Goal: Task Accomplishment & Management: Manage account settings

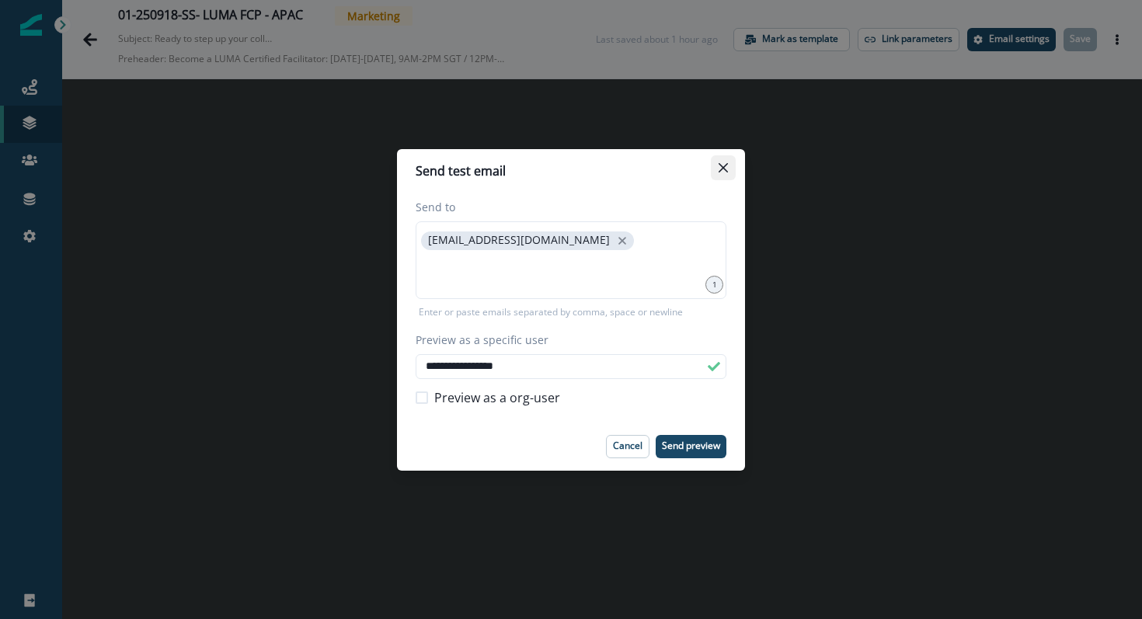
click at [718, 160] on button "Close" at bounding box center [723, 167] width 25 height 25
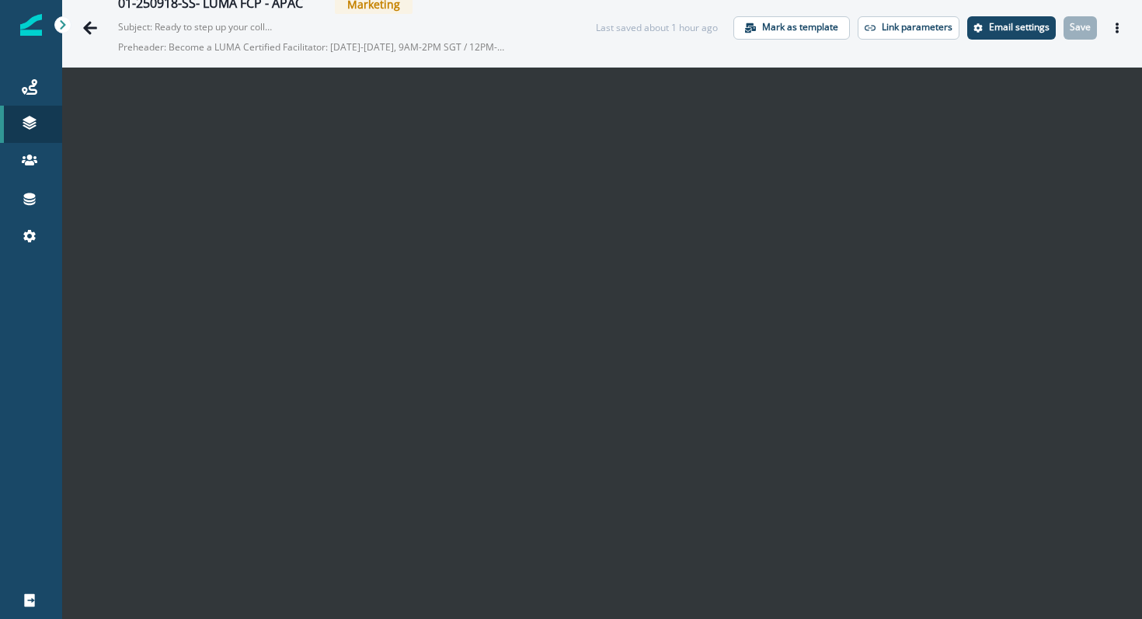
scroll to position [25, 0]
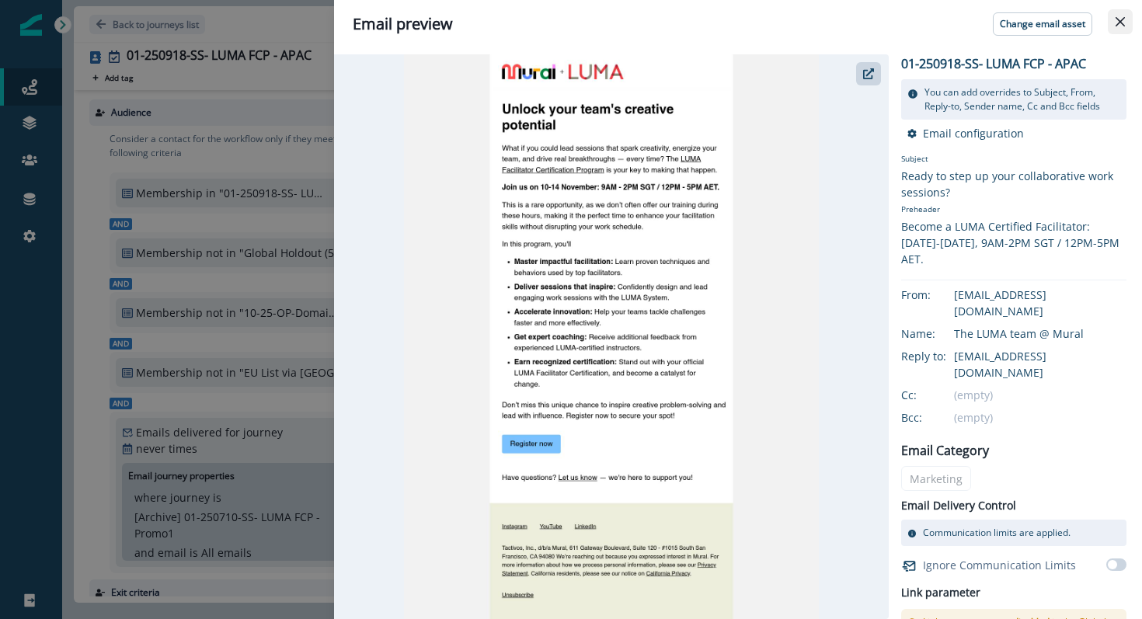
click at [1123, 19] on icon "Close" at bounding box center [1119, 21] width 9 height 9
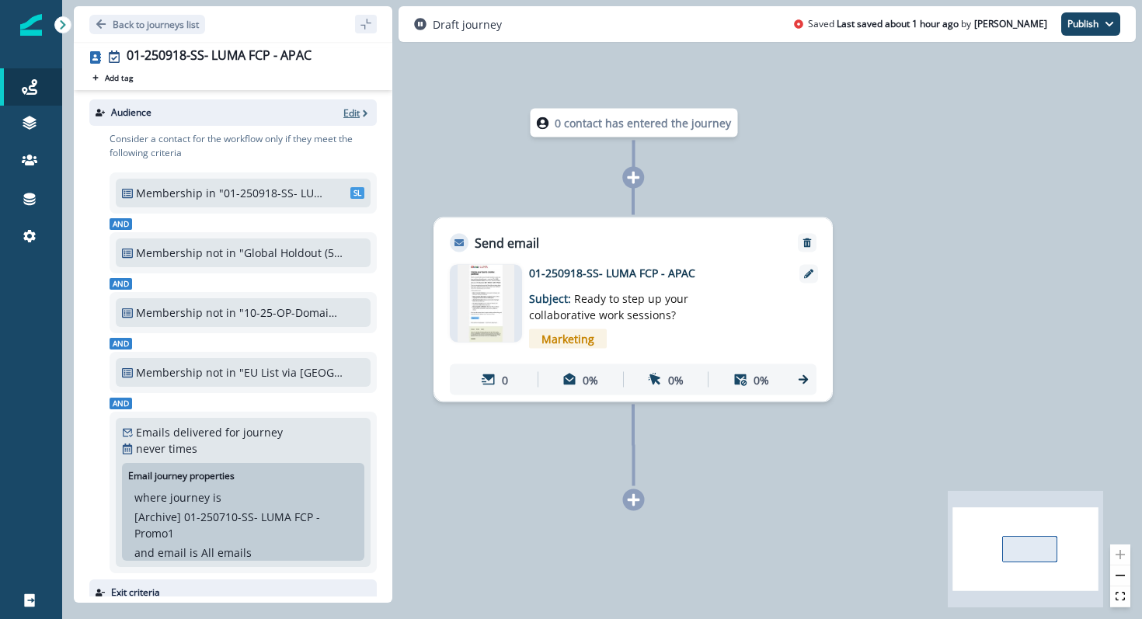
click at [345, 110] on p "Edit" at bounding box center [351, 112] width 16 height 13
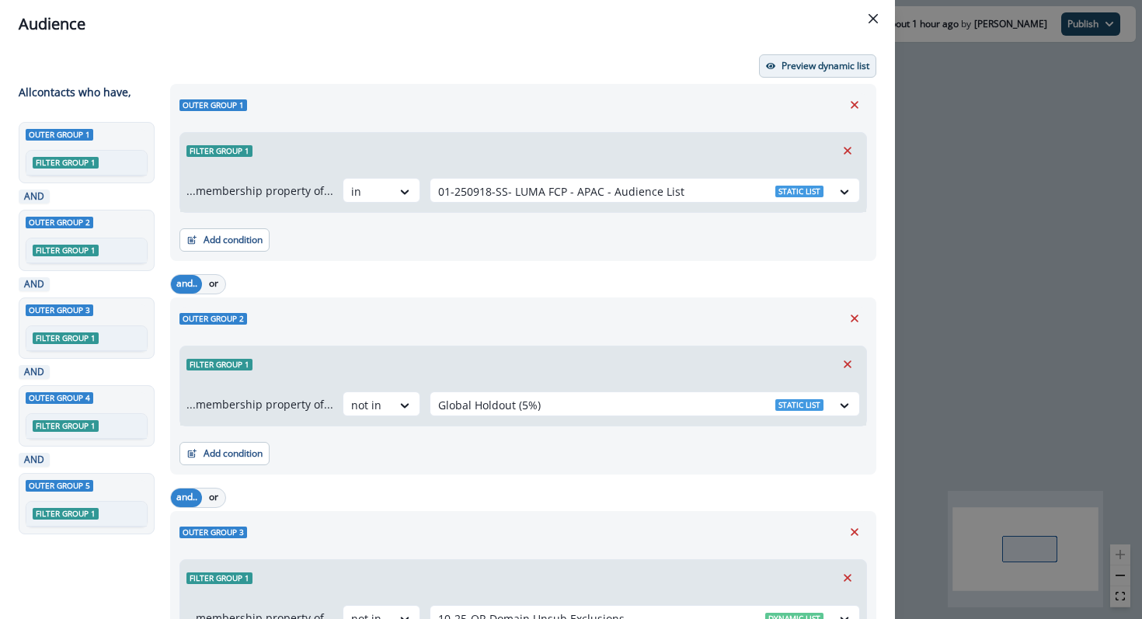
click at [812, 72] on button "Preview dynamic list" at bounding box center [817, 65] width 117 height 23
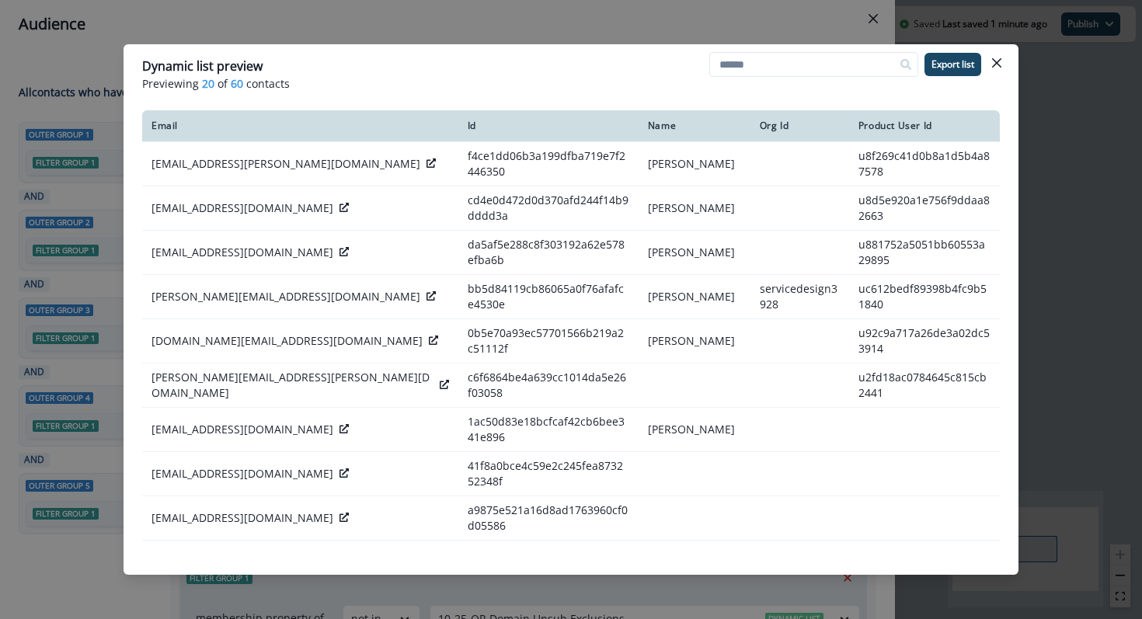
click at [237, 89] on span "60" at bounding box center [237, 83] width 12 height 16
click at [1000, 65] on icon "Close" at bounding box center [996, 62] width 9 height 9
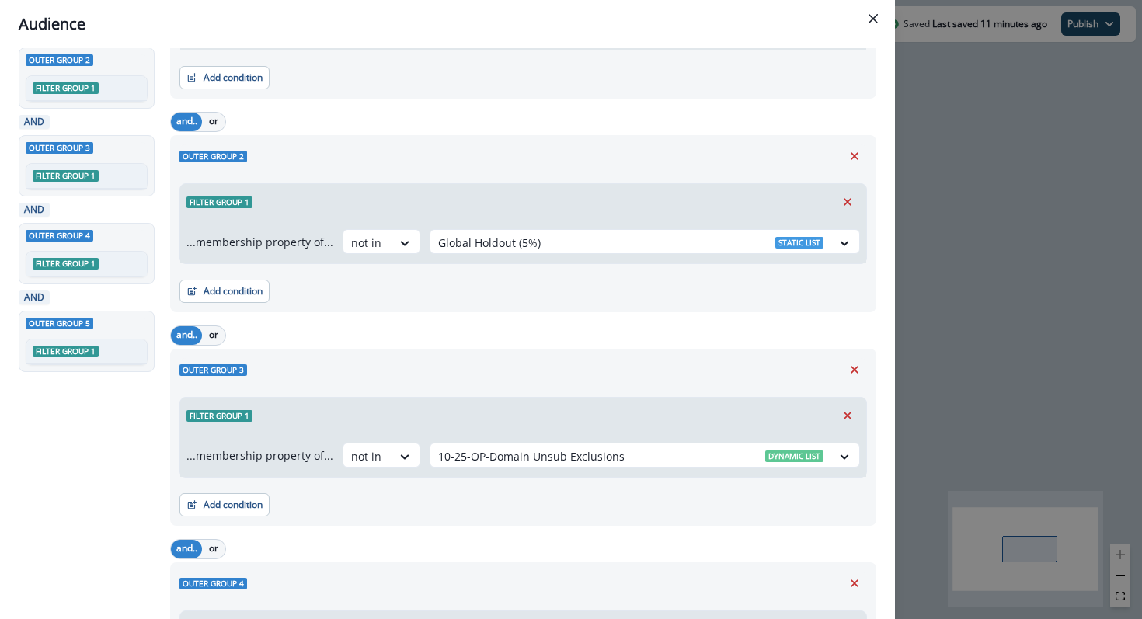
scroll to position [205, 0]
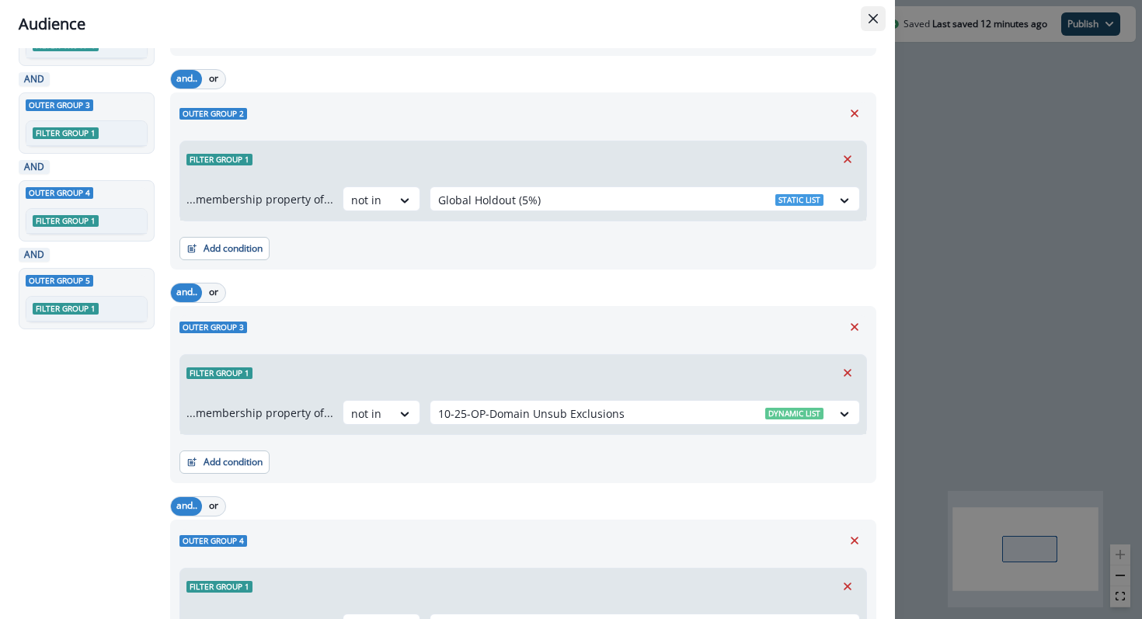
click at [878, 21] on button "Close" at bounding box center [873, 18] width 25 height 25
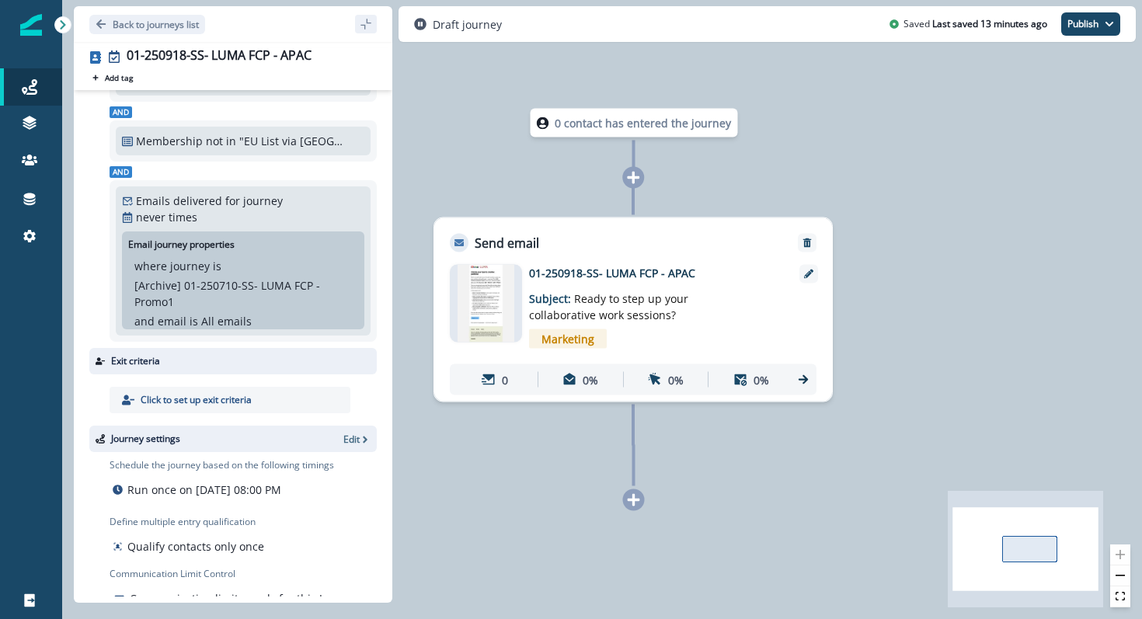
scroll to position [231, 0]
drag, startPoint x: 360, startPoint y: 494, endPoint x: 305, endPoint y: 483, distance: 55.5
click at [302, 484] on div "Run once on September 17, 2025 at 08:00 PM" at bounding box center [222, 490] width 224 height 23
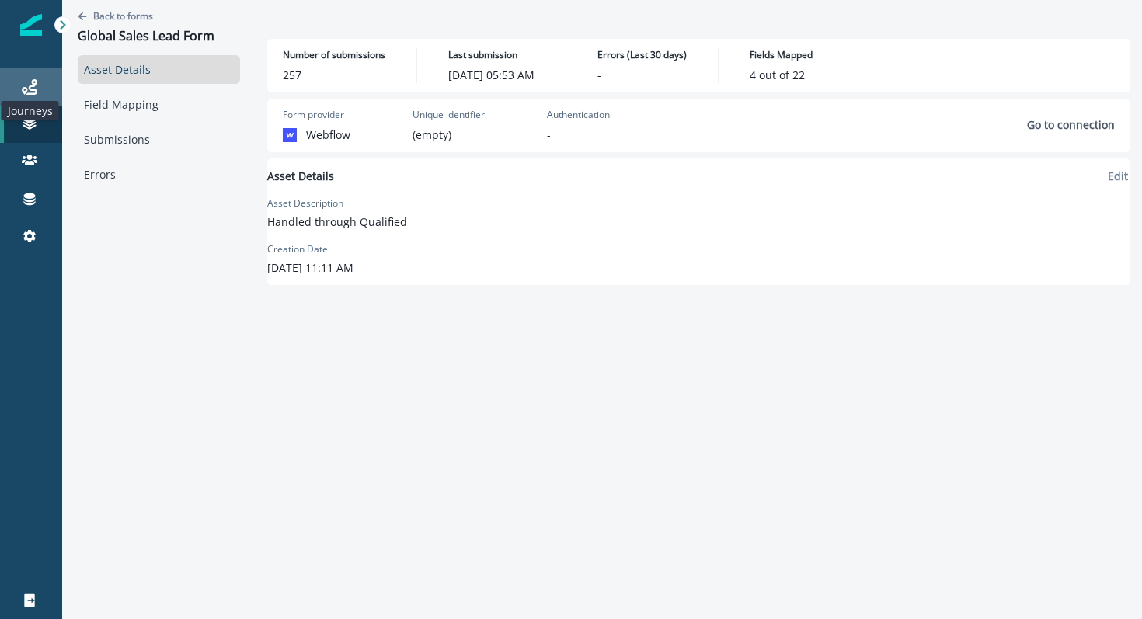
click at [35, 82] on icon at bounding box center [30, 87] width 16 height 16
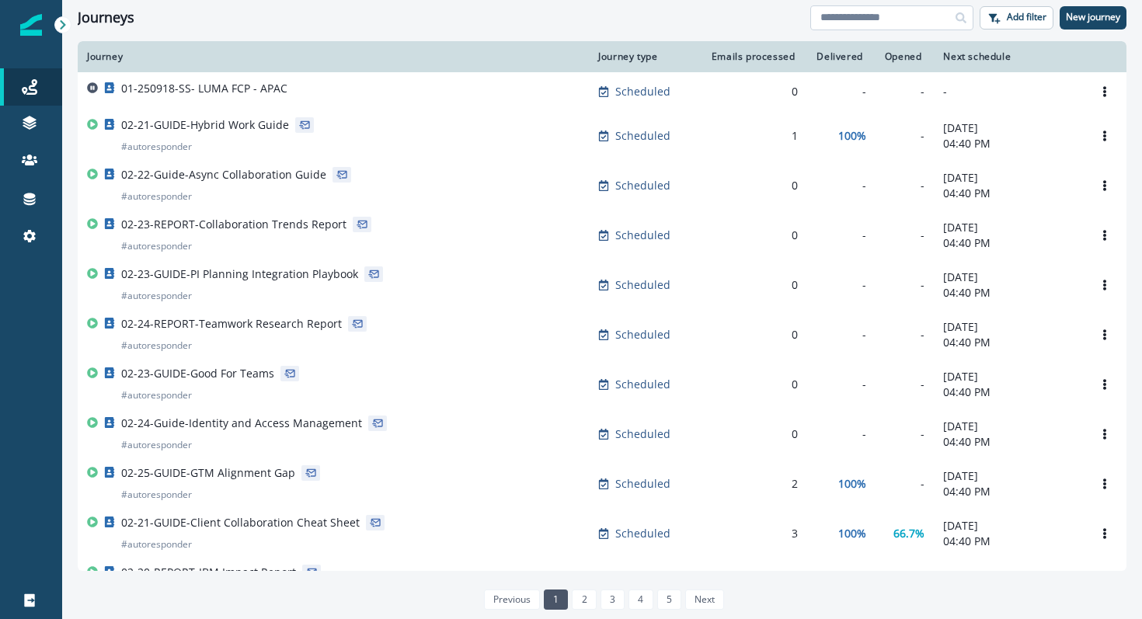
click at [852, 19] on input at bounding box center [891, 17] width 163 height 25
type input "****"
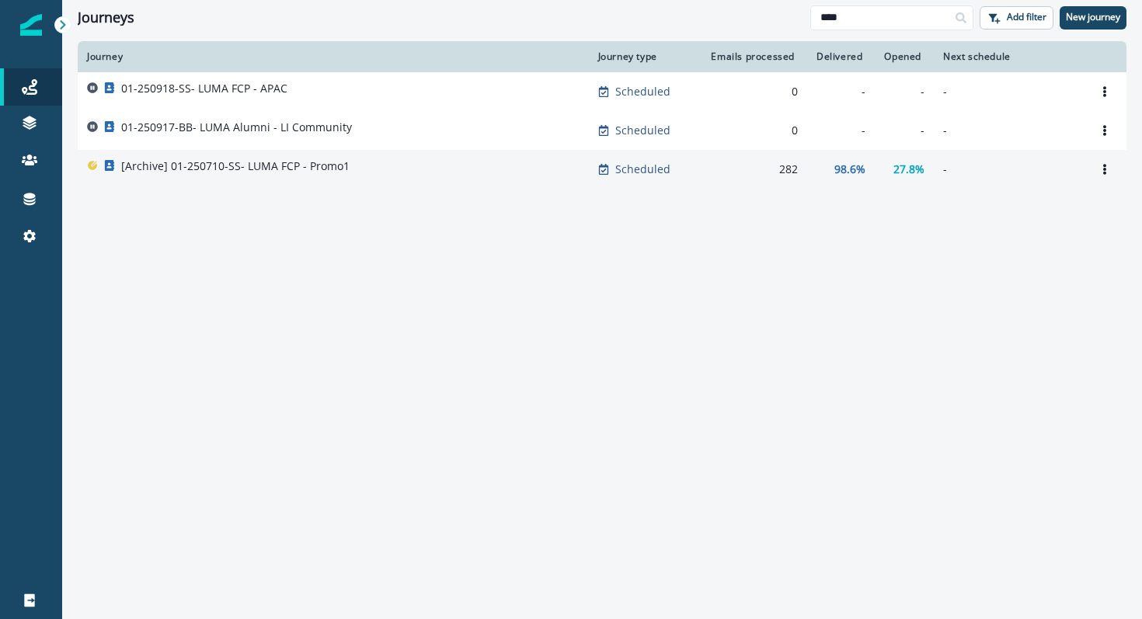
click at [249, 170] on p "[Archive] 01-250710-SS- LUMA FCP - Promo1" at bounding box center [235, 166] width 228 height 16
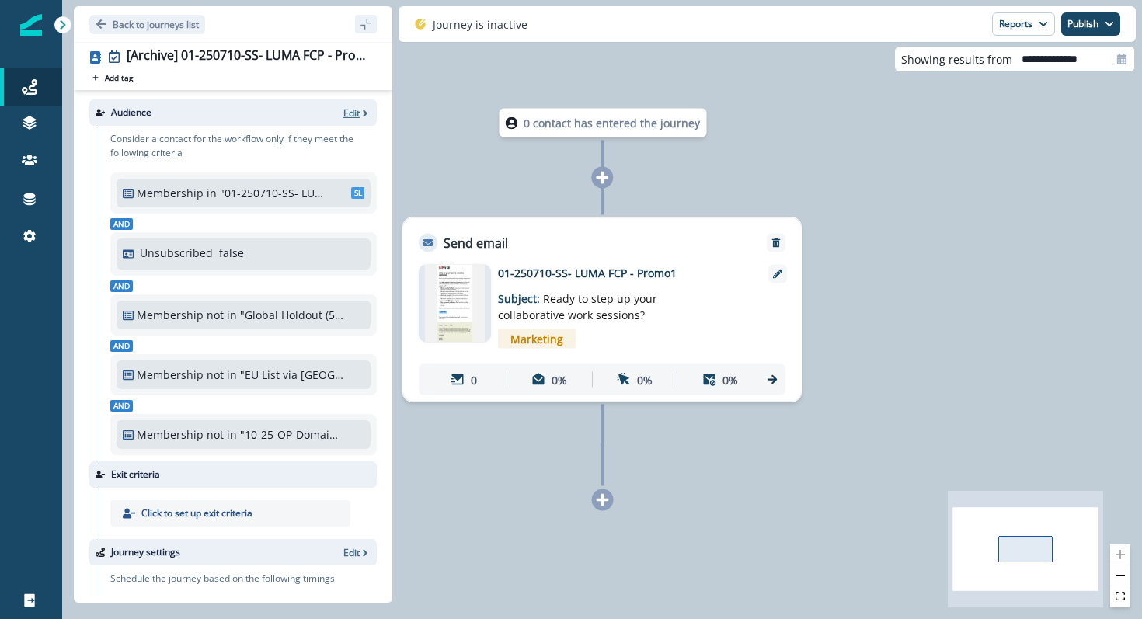
click at [353, 116] on p "Edit" at bounding box center [351, 112] width 16 height 13
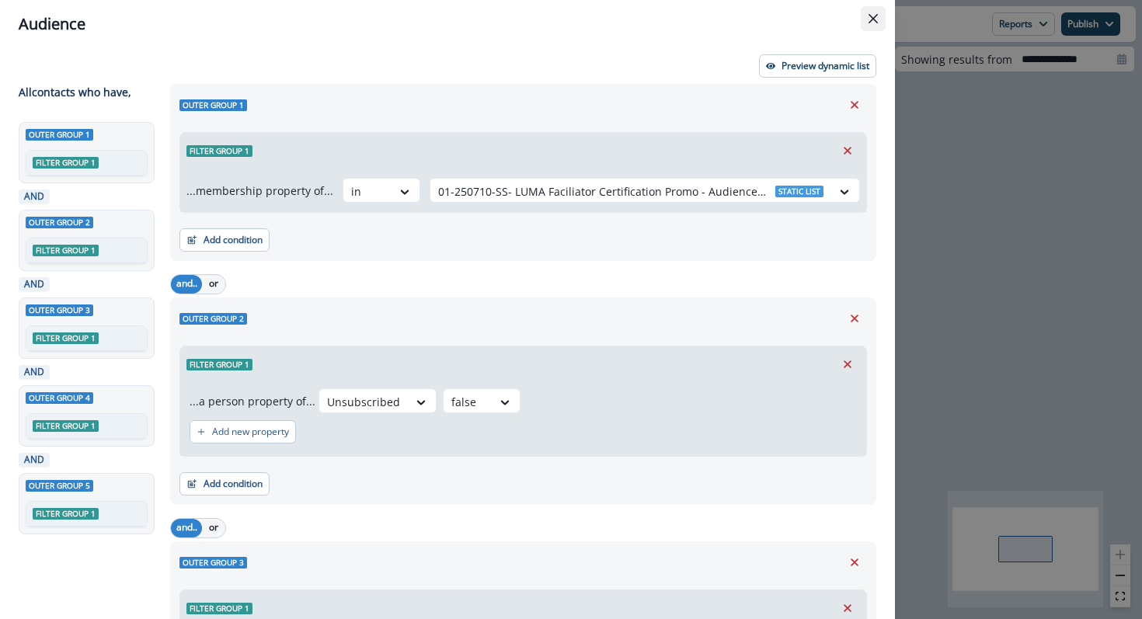
click at [874, 22] on icon "Close" at bounding box center [872, 18] width 9 height 9
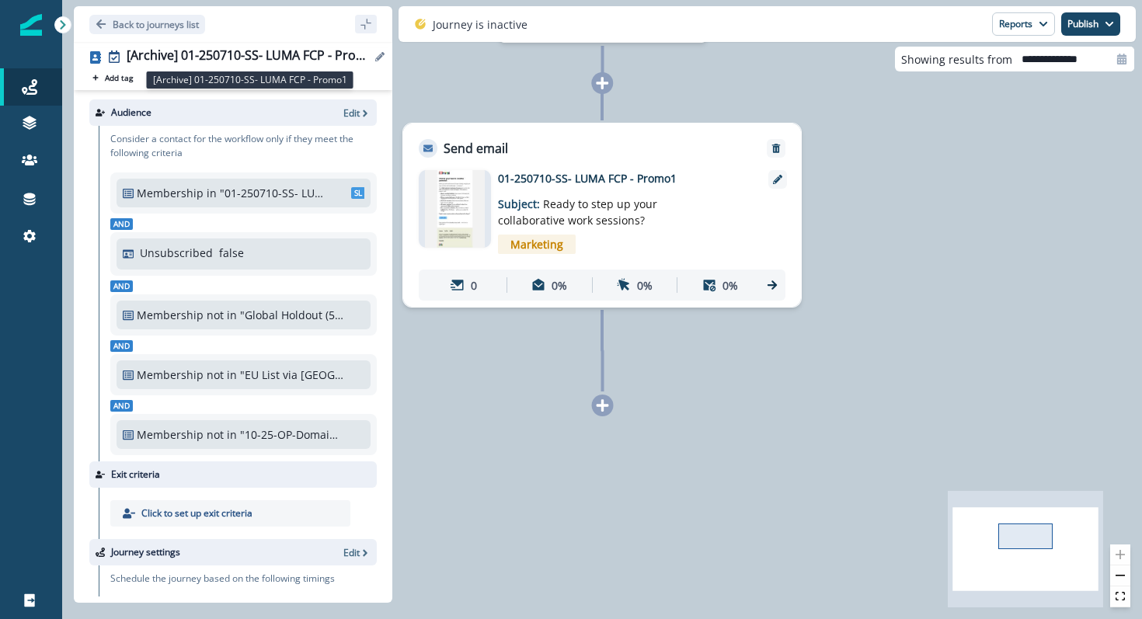
click at [292, 54] on div "[Archive] 01-250710-SS- LUMA FCP - Promo1" at bounding box center [249, 56] width 244 height 17
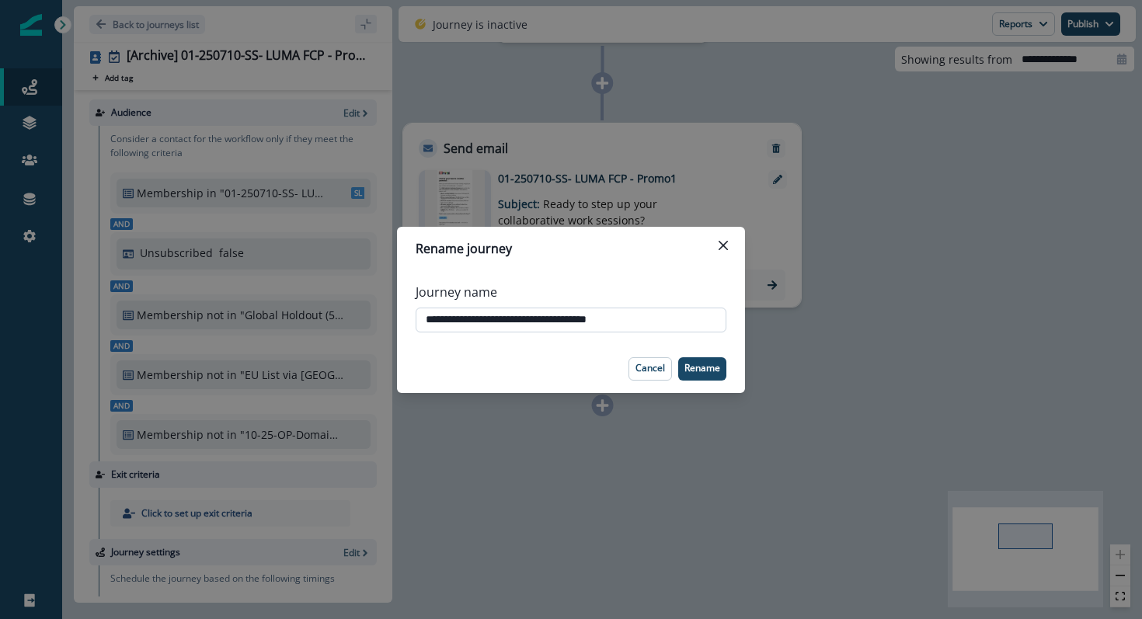
drag, startPoint x: 663, startPoint y: 322, endPoint x: 490, endPoint y: 323, distance: 172.5
click at [489, 324] on input "**********" at bounding box center [571, 320] width 311 height 25
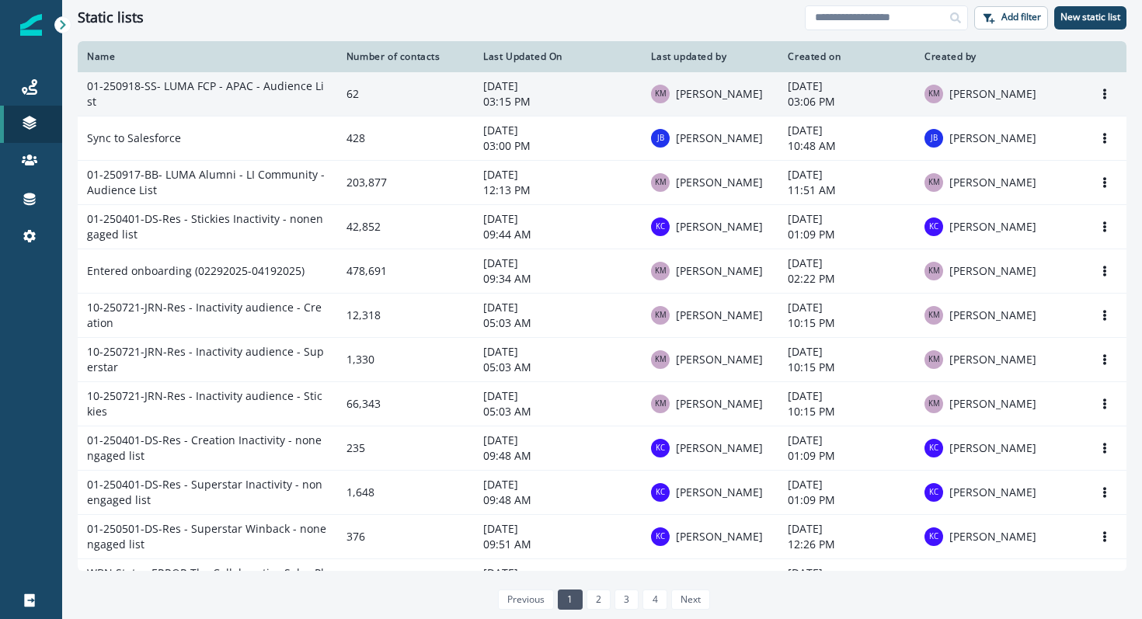
click at [229, 90] on td "01-250918-SS- LUMA FCP - APAC - Audience List" at bounding box center [207, 94] width 259 height 44
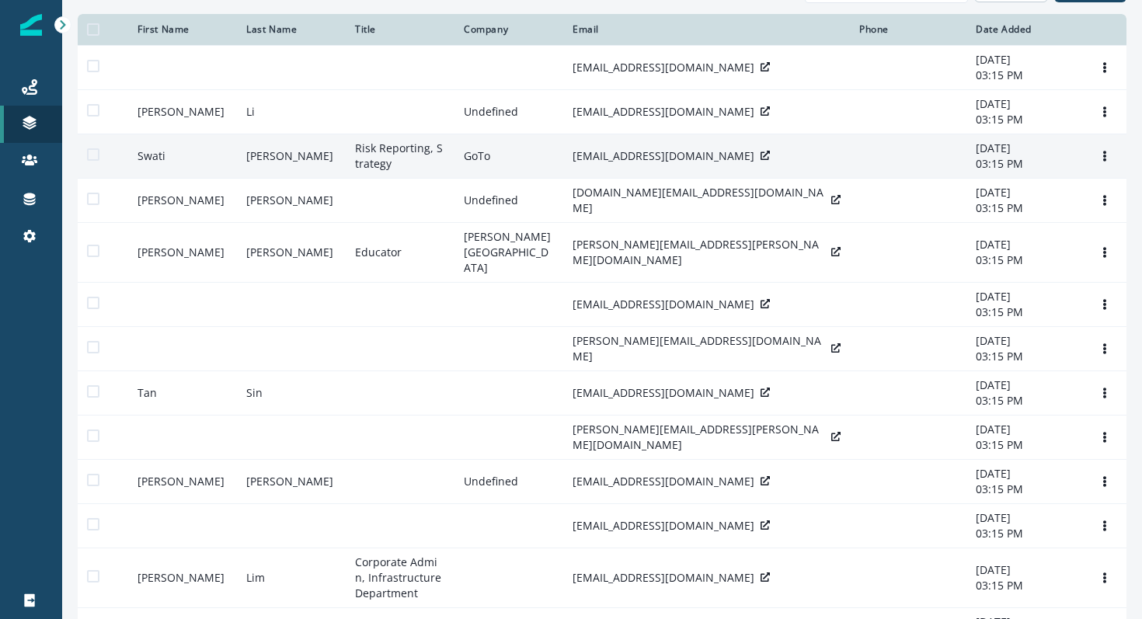
scroll to position [28, 0]
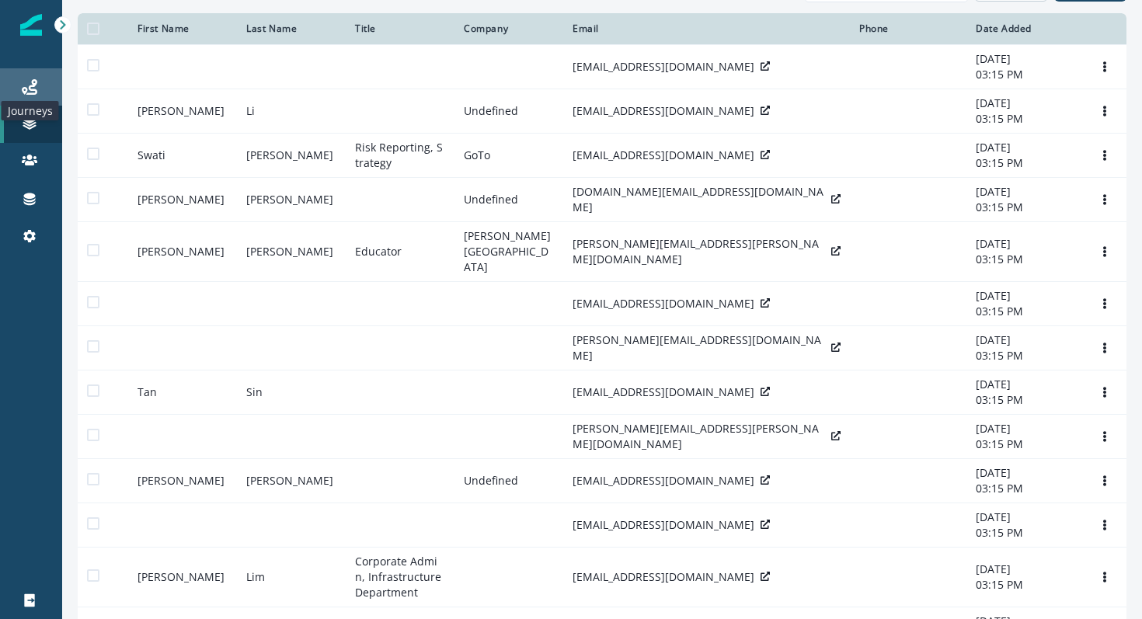
click at [33, 92] on icon at bounding box center [30, 87] width 16 height 16
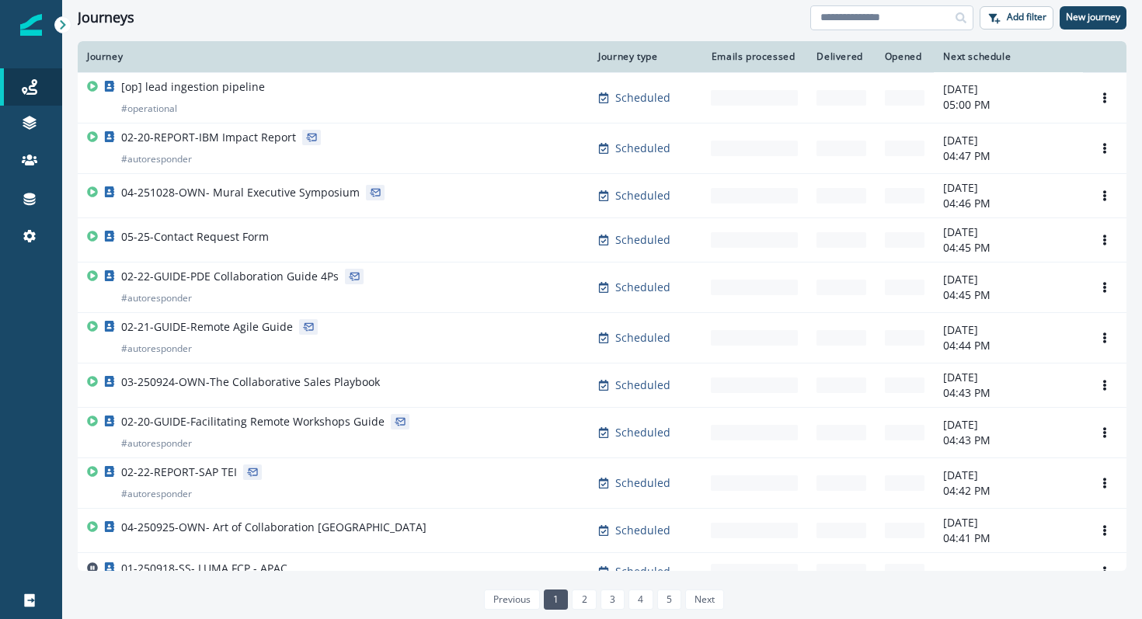
click at [863, 22] on input at bounding box center [891, 17] width 163 height 25
type input "******"
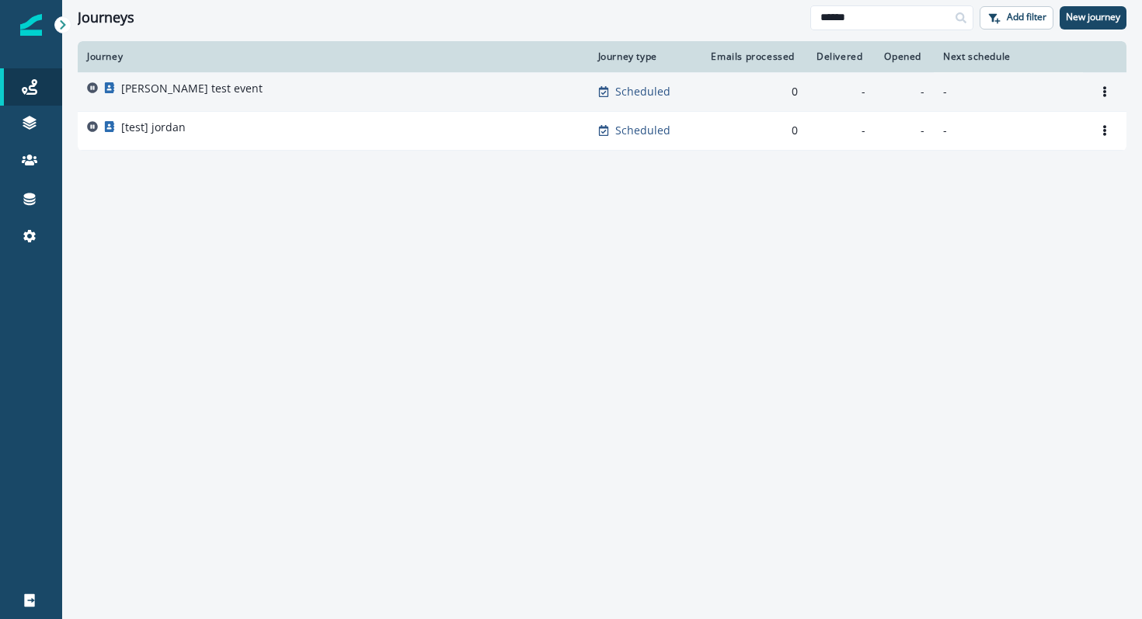
click at [162, 89] on p "Jordan's test event" at bounding box center [191, 89] width 141 height 16
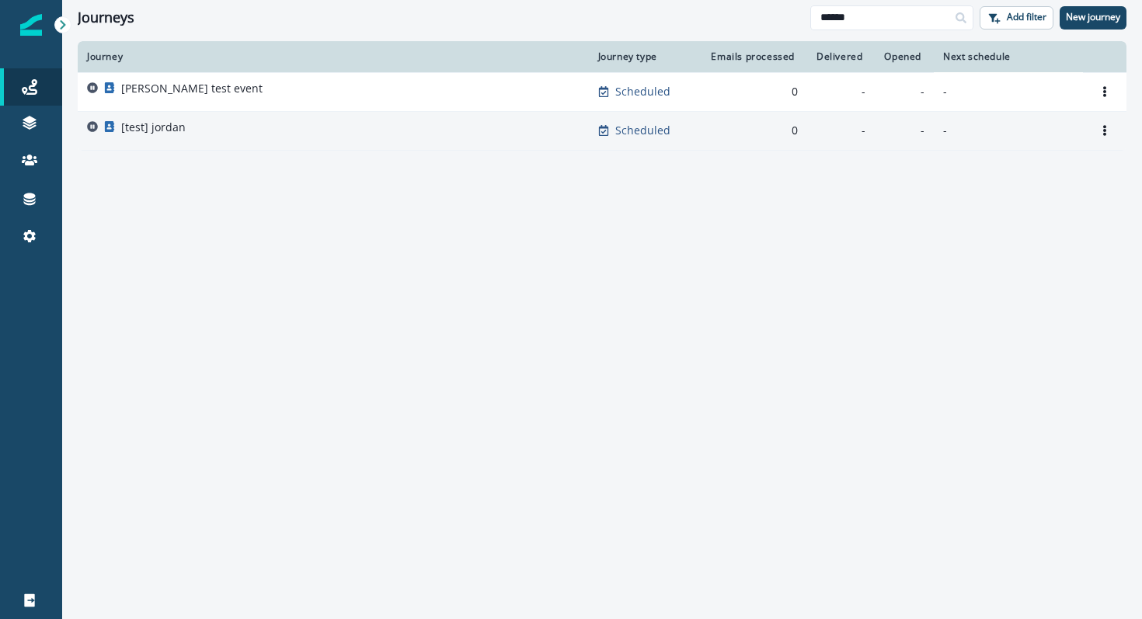
click at [165, 127] on p "[test] jordan" at bounding box center [153, 128] width 64 height 16
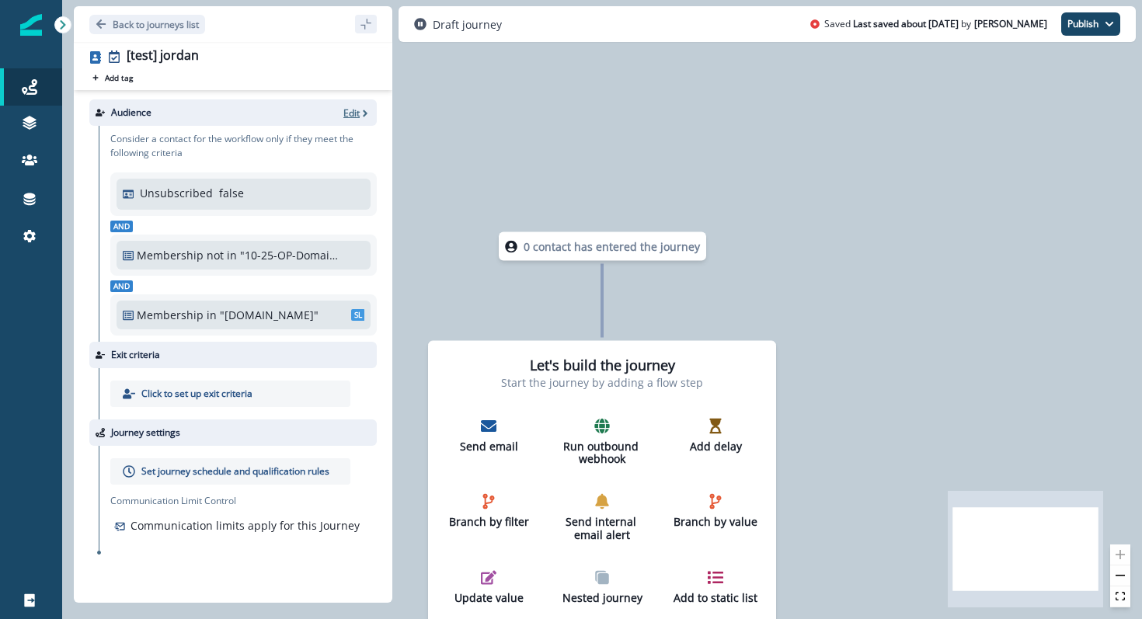
click at [359, 117] on p "Edit" at bounding box center [351, 112] width 16 height 13
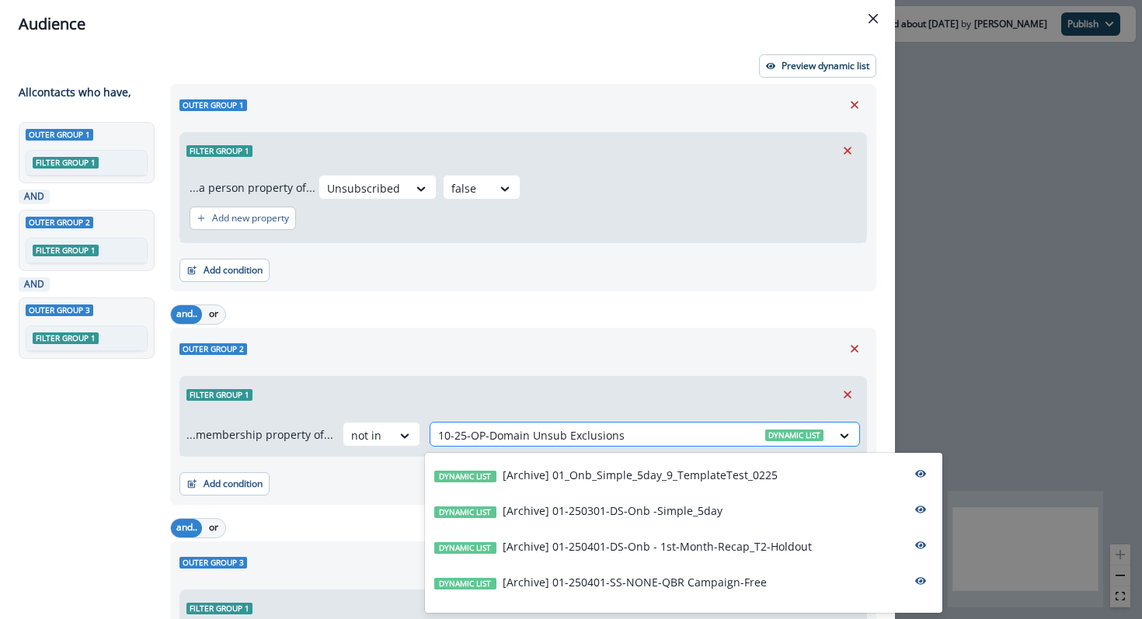
click at [628, 444] on div at bounding box center [630, 435] width 385 height 19
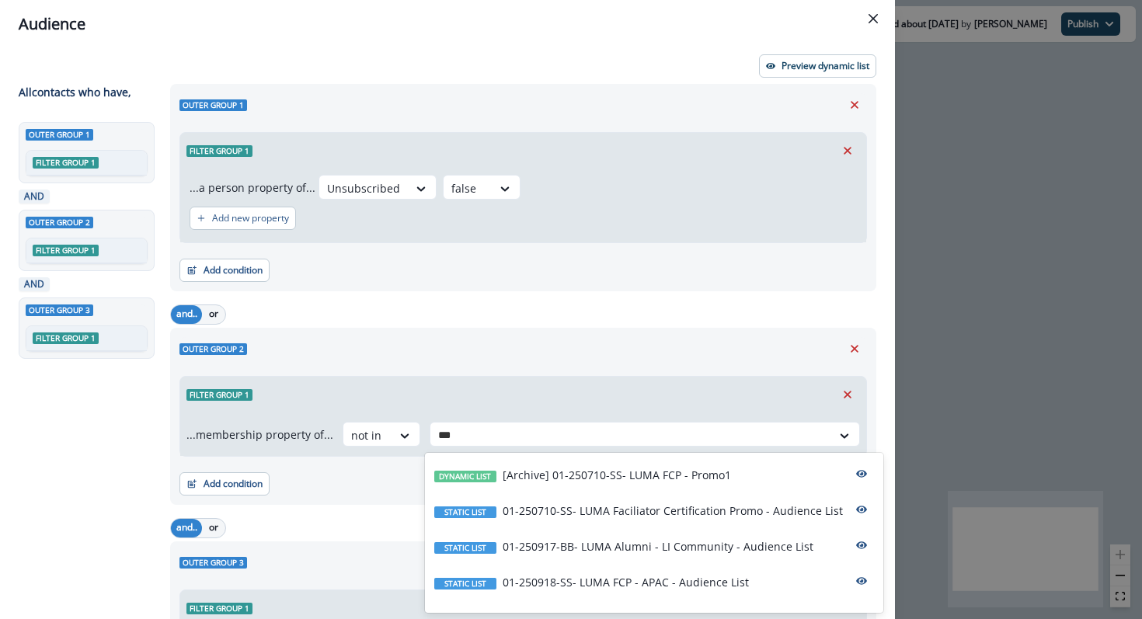
type input "****"
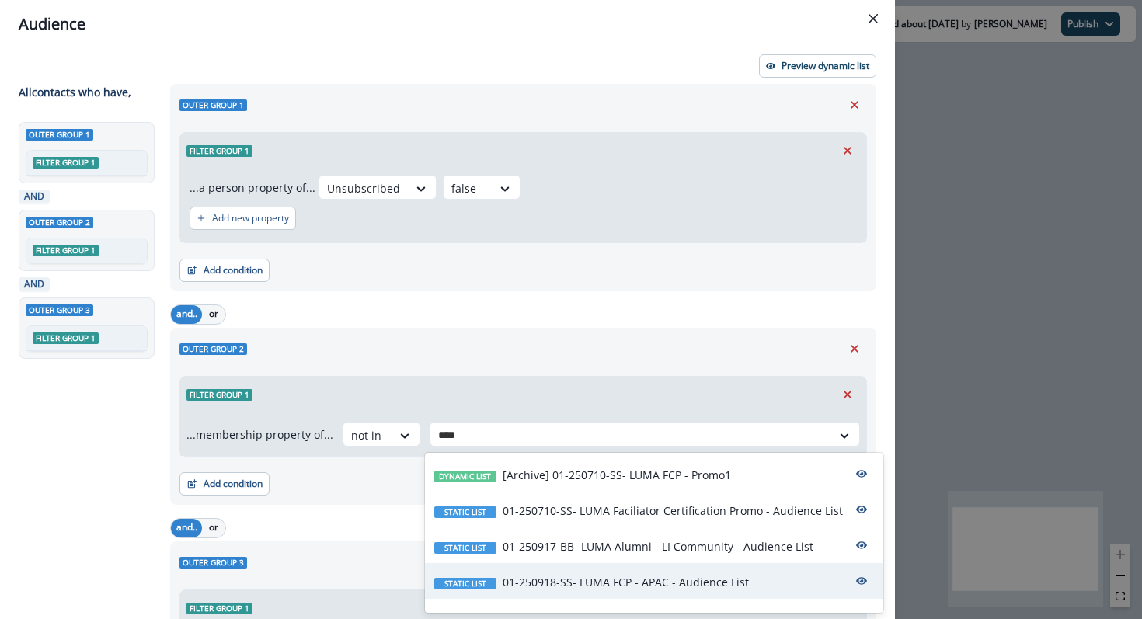
click at [627, 584] on p "01-250918-SS- LUMA FCP - APAC - Audience List" at bounding box center [626, 582] width 246 height 16
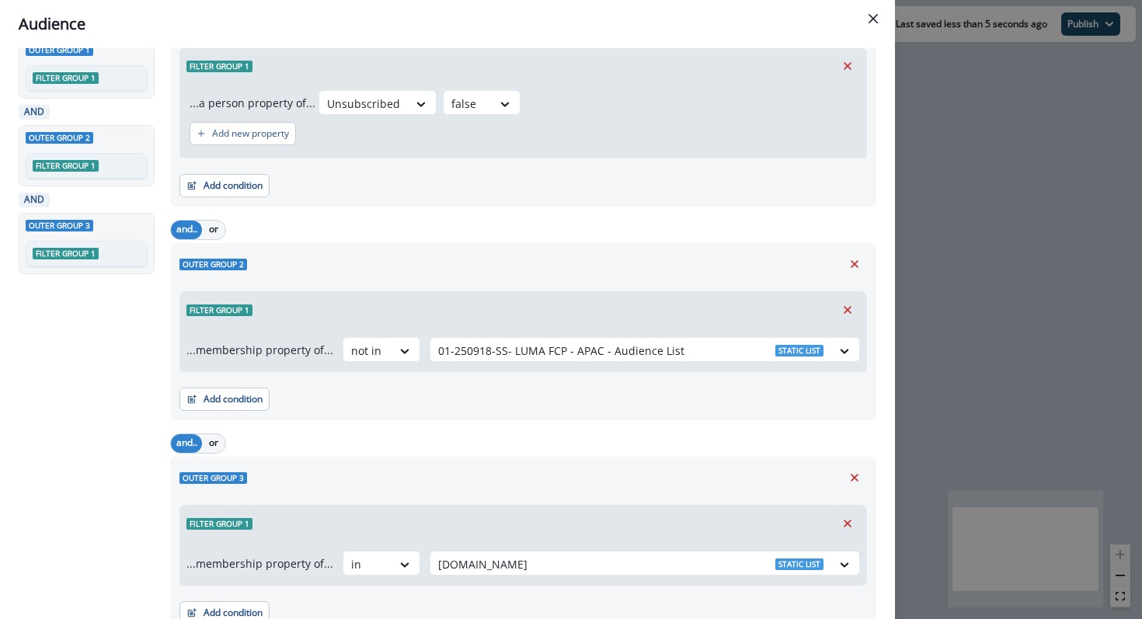
scroll to position [85, 0]
click at [391, 348] on div at bounding box center [404, 351] width 26 height 16
click at [379, 377] on div "in" at bounding box center [377, 385] width 78 height 29
click at [462, 347] on div at bounding box center [630, 349] width 385 height 19
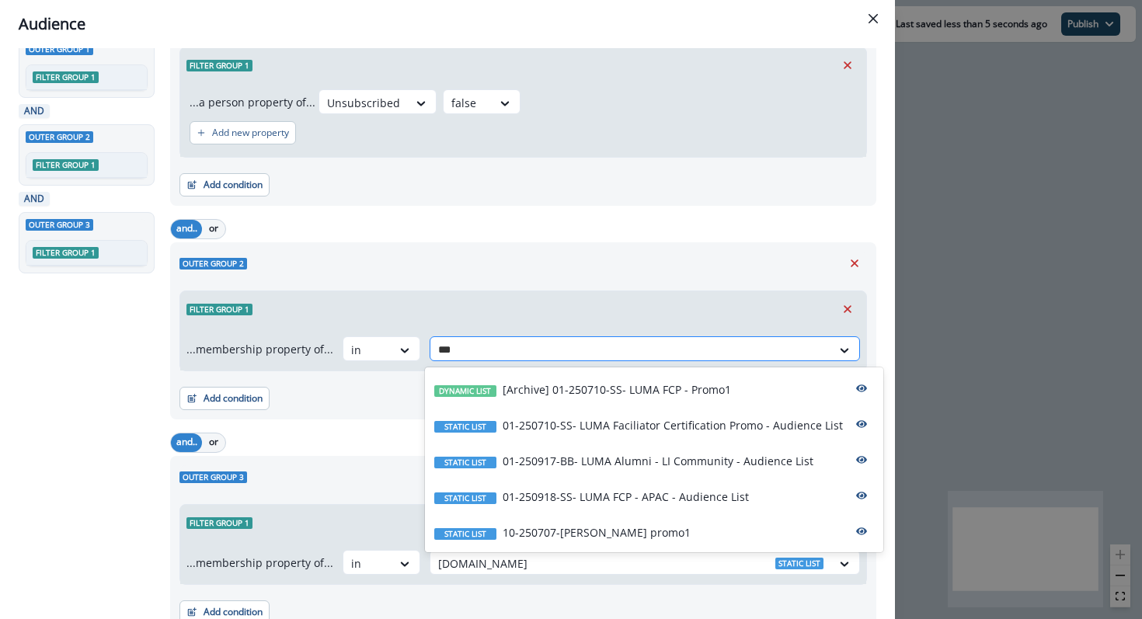
type input "****"
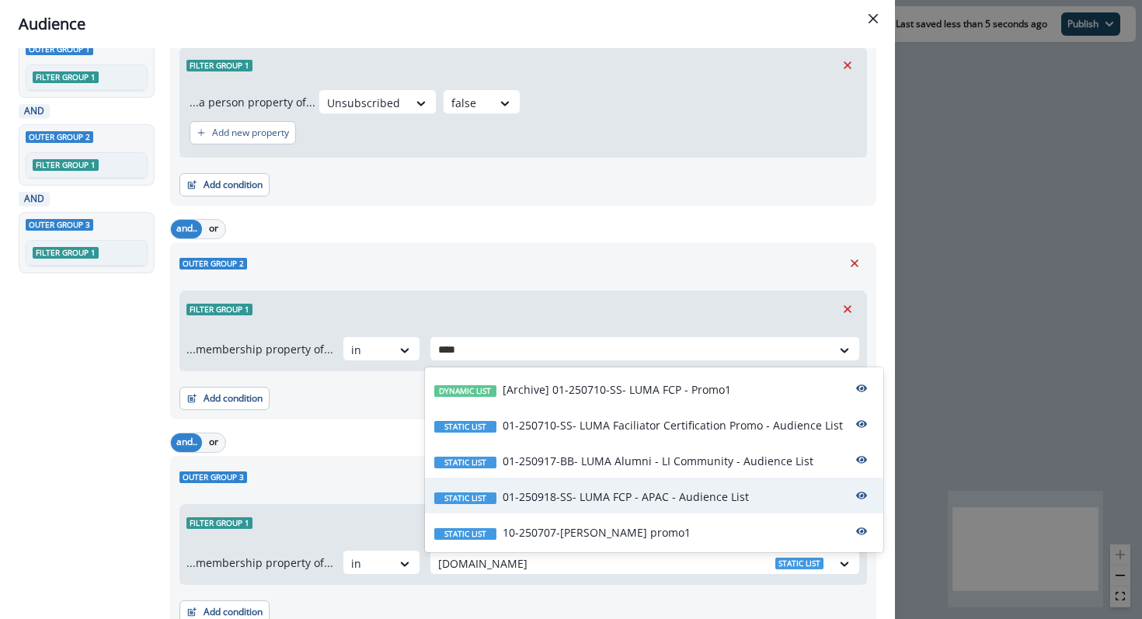
click at [569, 494] on p "01-250918-SS- LUMA FCP - APAC - Audience List" at bounding box center [626, 497] width 246 height 16
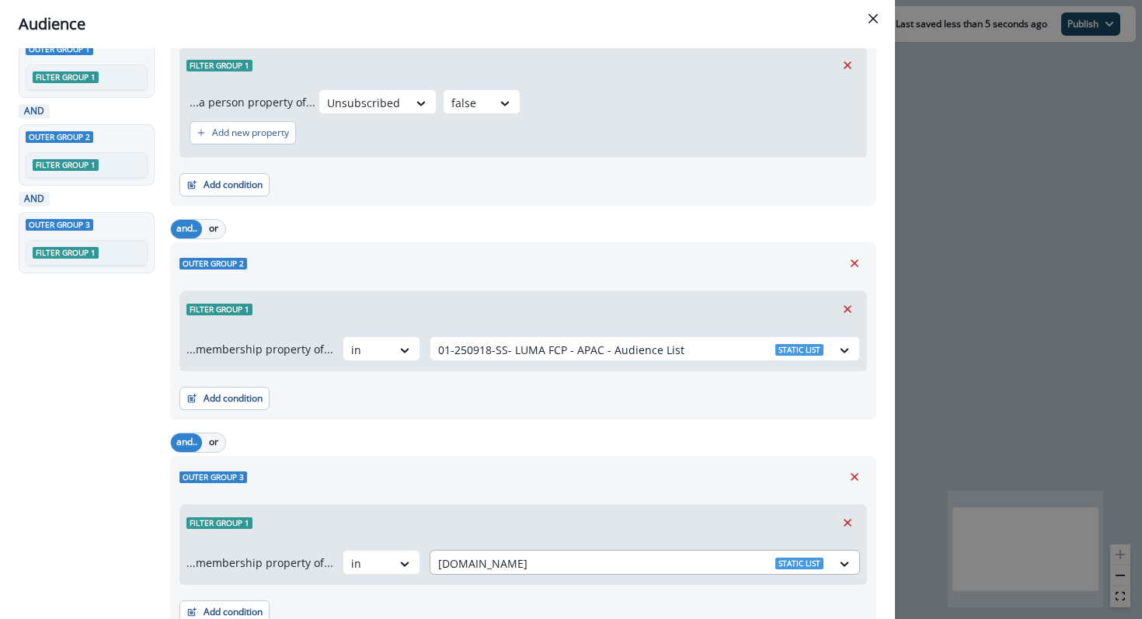
click at [482, 556] on div at bounding box center [630, 563] width 385 height 19
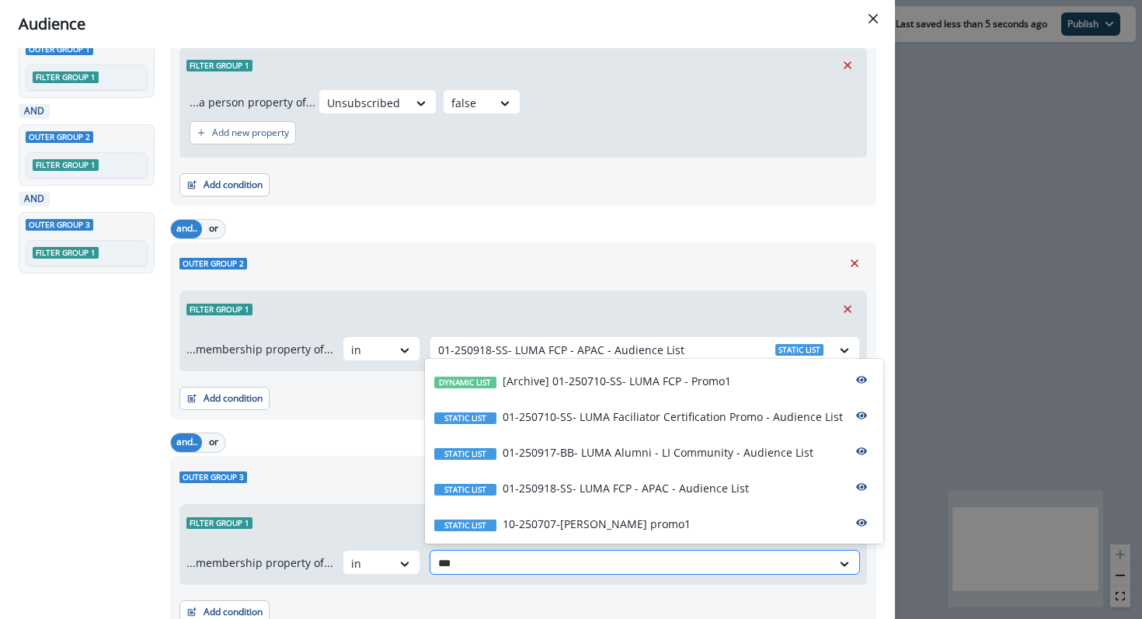
type input "****"
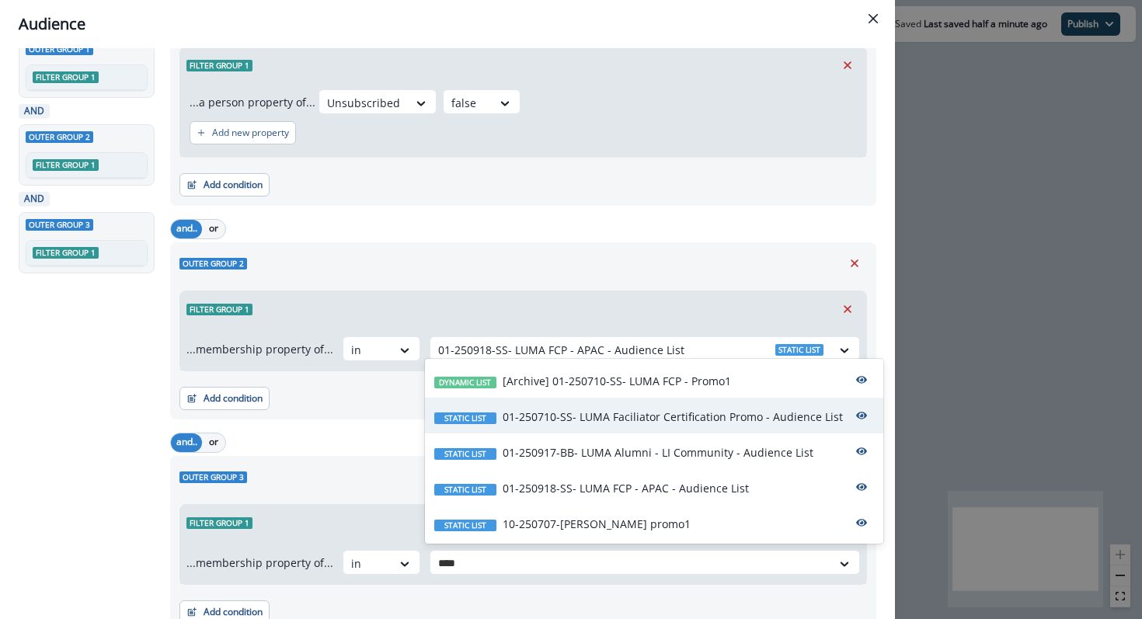
click at [567, 409] on p "01-250710-SS- LUMA Faciliator Certification Promo - Audience List" at bounding box center [673, 417] width 340 height 16
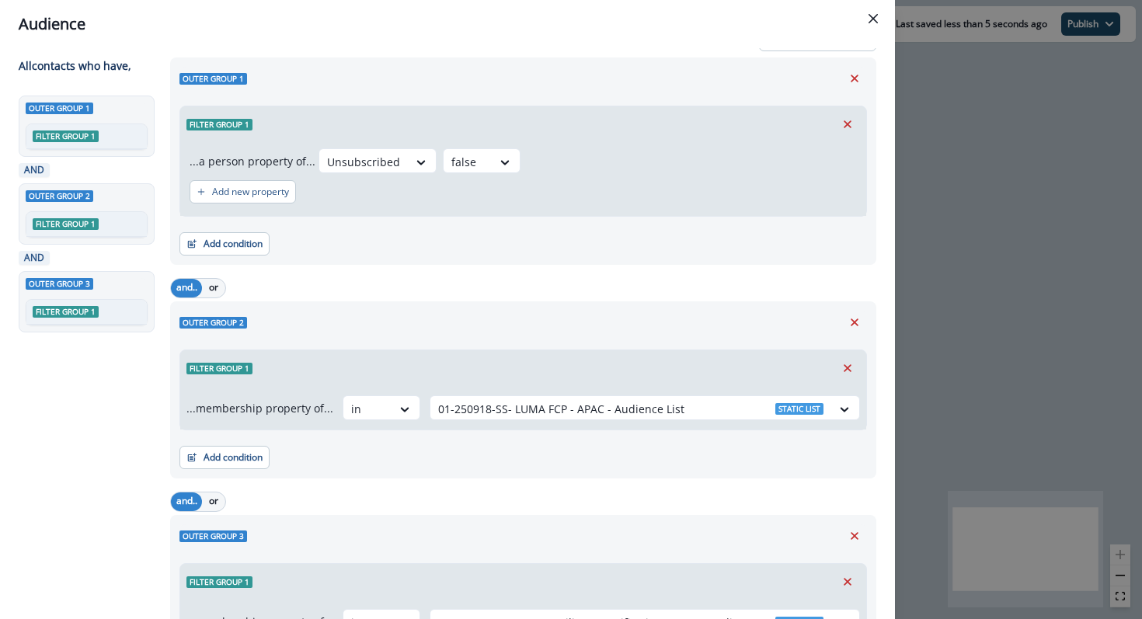
scroll to position [0, 0]
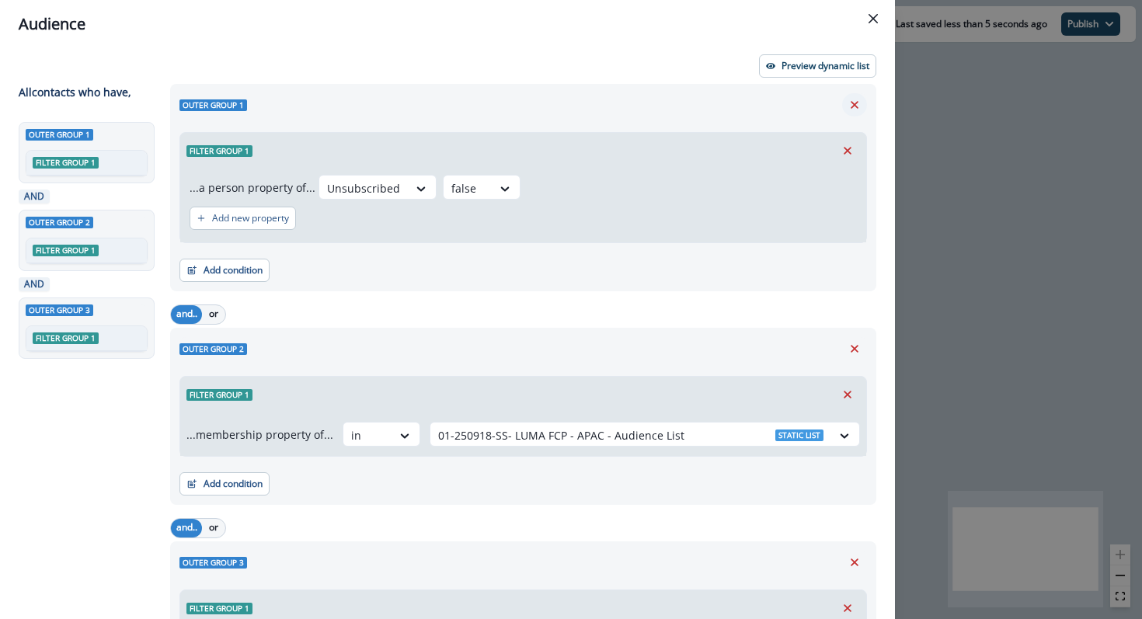
click at [854, 101] on icon "Remove" at bounding box center [854, 105] width 14 height 14
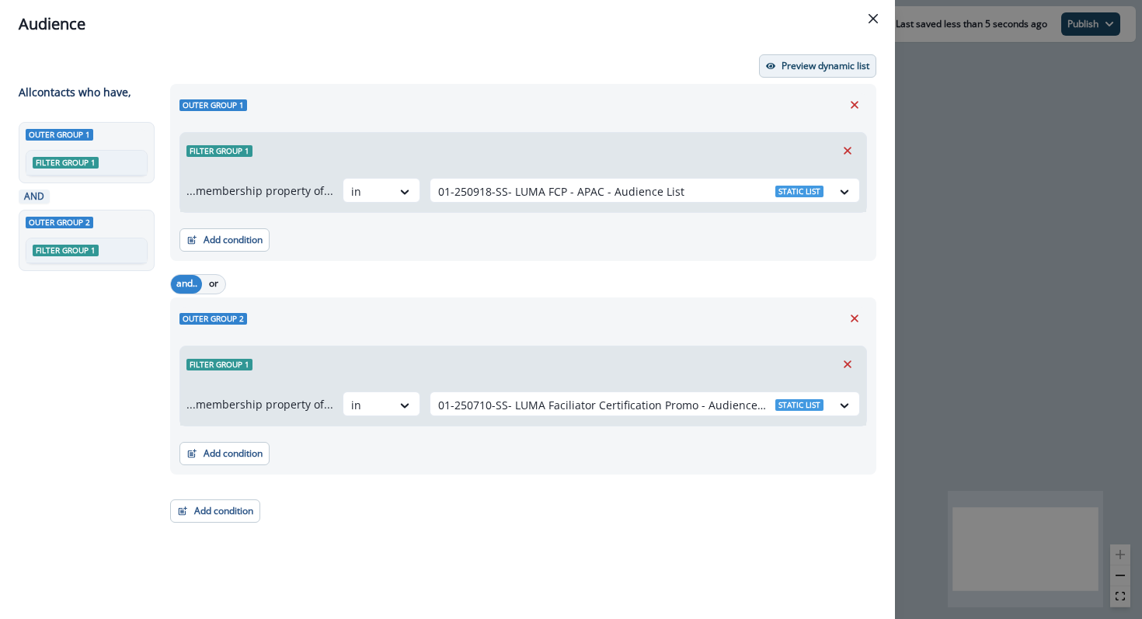
click at [847, 74] on button "Preview dynamic list" at bounding box center [817, 65] width 117 height 23
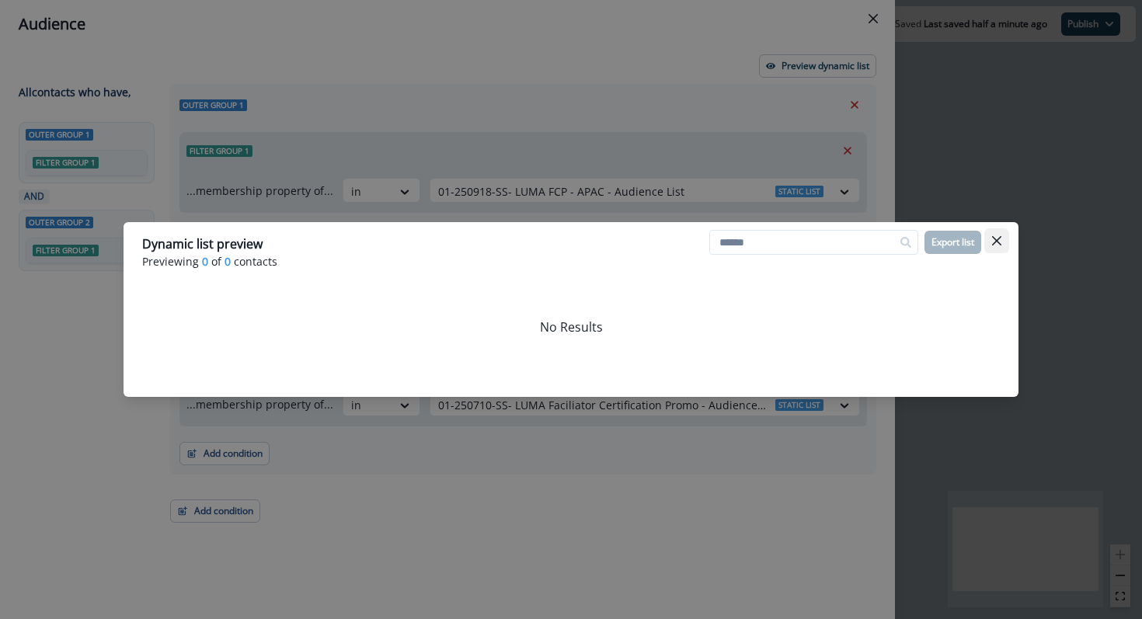
click at [999, 242] on icon "Close" at bounding box center [996, 240] width 9 height 9
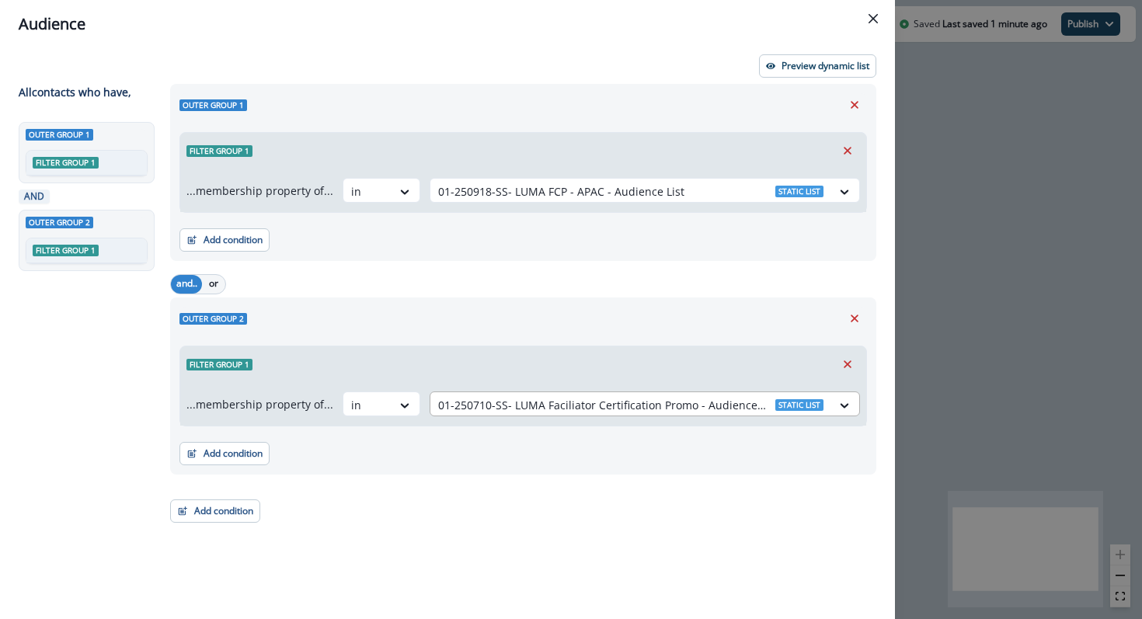
click at [493, 401] on div at bounding box center [630, 404] width 385 height 19
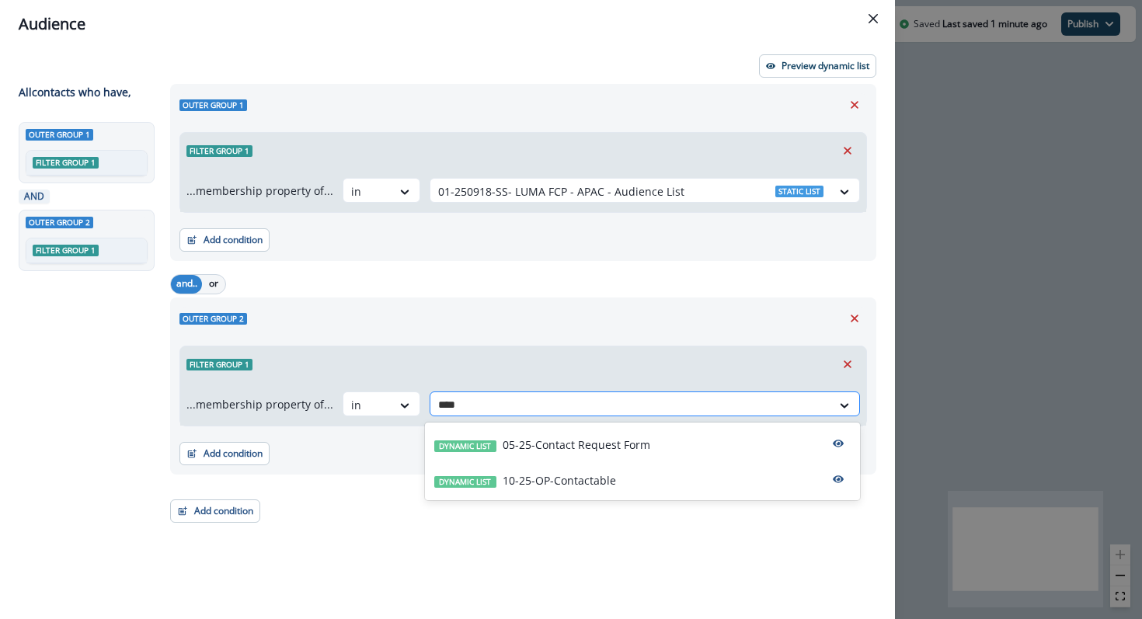
type input "*****"
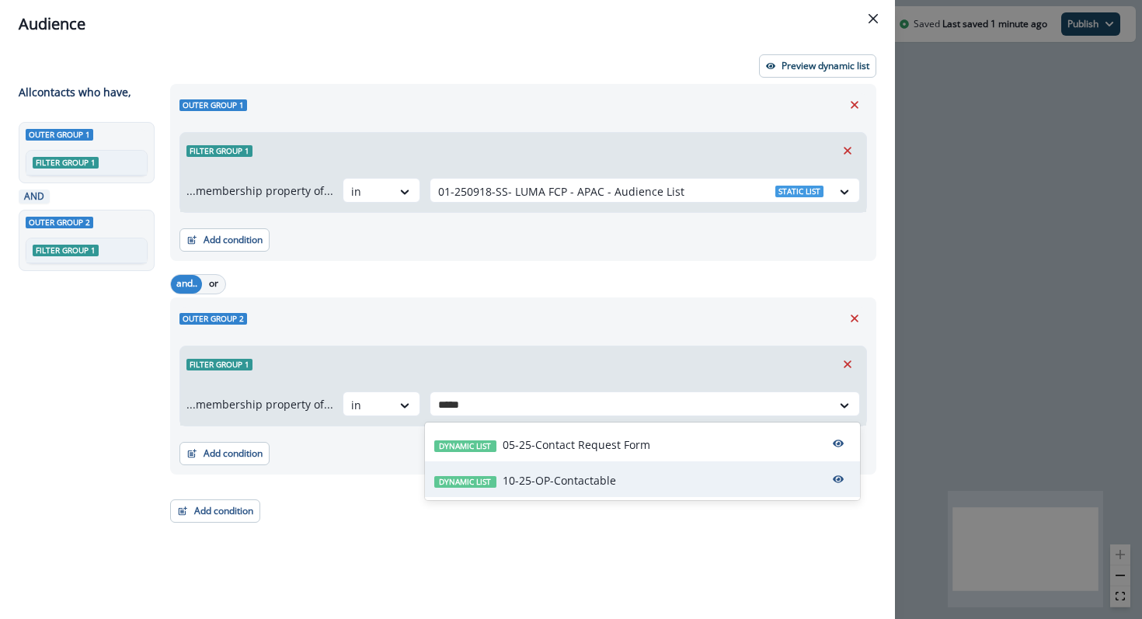
click at [517, 475] on p "10-25-OP-Contactable" at bounding box center [559, 480] width 113 height 16
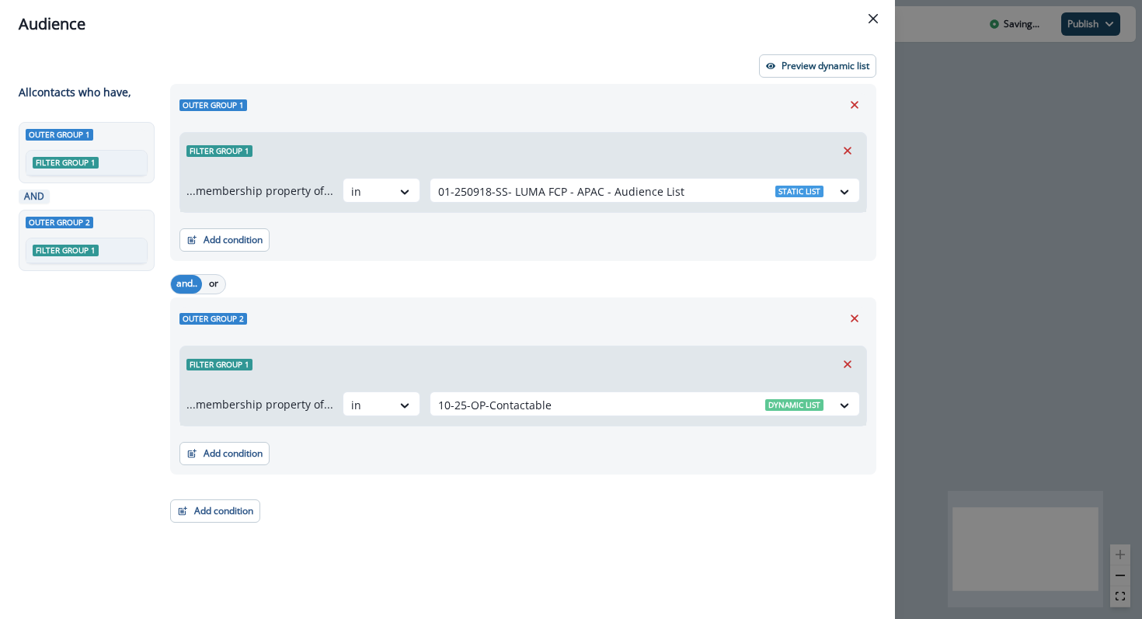
click at [517, 513] on div "Outer group 1 Filter group 1 ...membership property of... in 01-250918-SS- LUMA…" at bounding box center [518, 323] width 715 height 478
click at [385, 403] on div "in" at bounding box center [367, 405] width 48 height 26
click at [420, 307] on div "Outer group 2" at bounding box center [522, 318] width 687 height 23
click at [792, 65] on p "Preview dynamic list" at bounding box center [825, 66] width 88 height 11
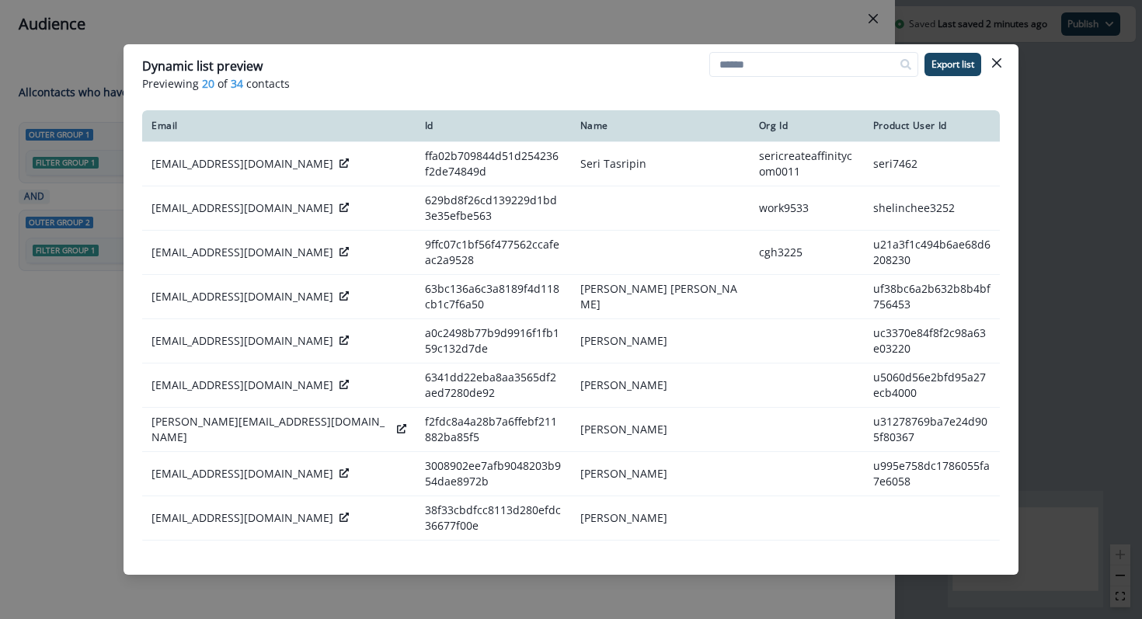
click at [193, 6] on div "Dynamic list preview Previewing 20 of 34 contacts Export list Email Id Name Org…" at bounding box center [571, 309] width 1142 height 619
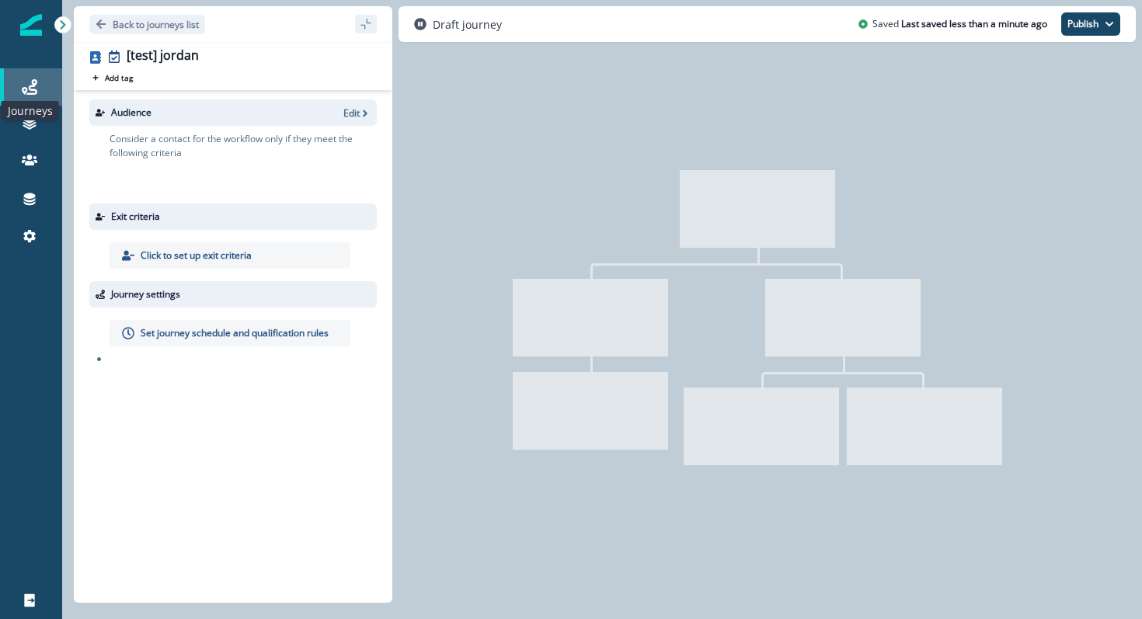
click at [32, 90] on icon at bounding box center [30, 87] width 16 height 16
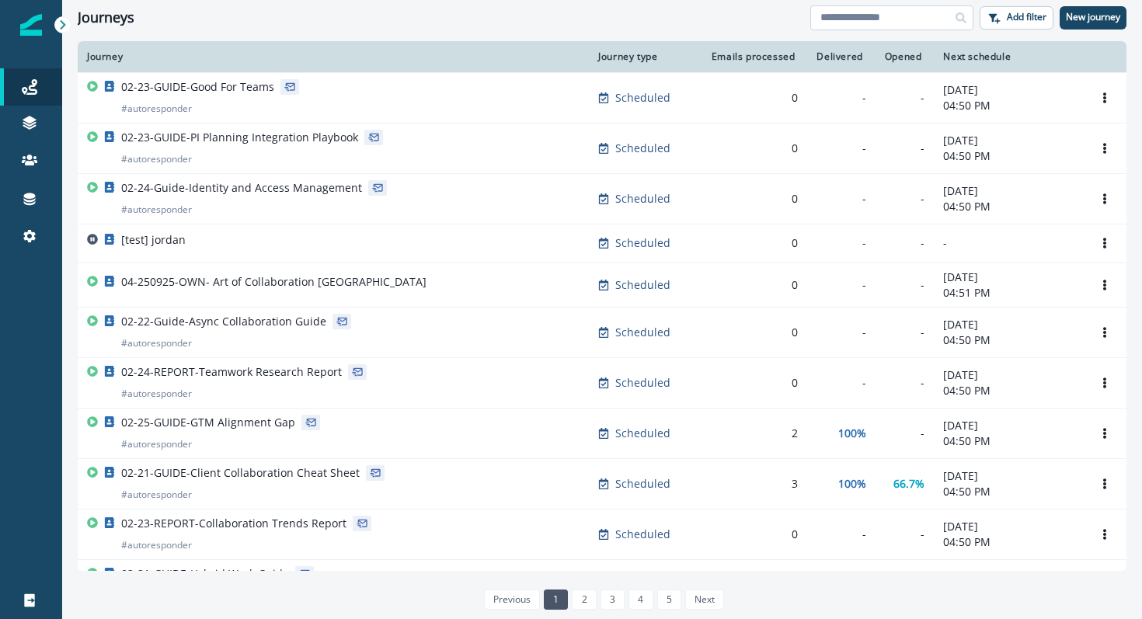
click at [931, 24] on input at bounding box center [891, 17] width 163 height 25
type input "*******"
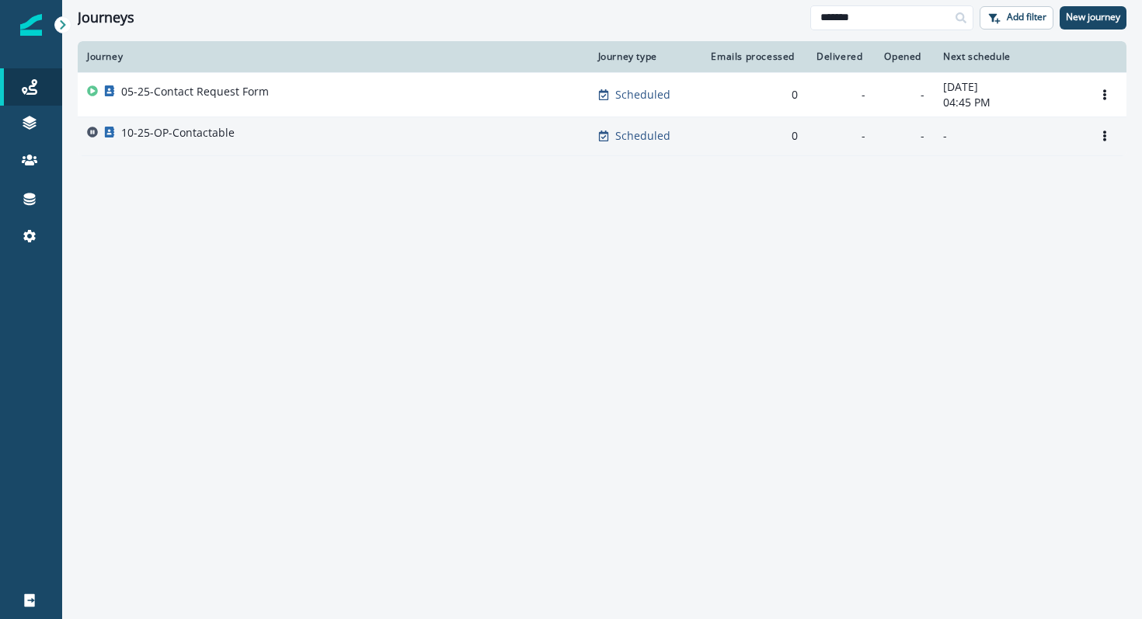
click at [222, 132] on p "10-25-OP-Contactable" at bounding box center [177, 133] width 113 height 16
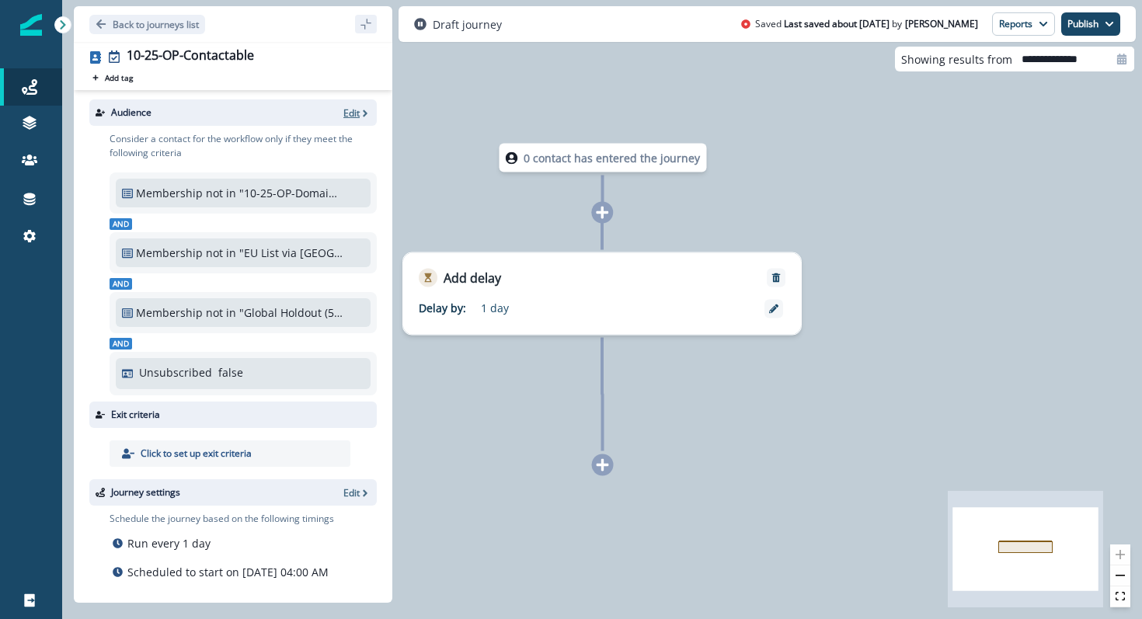
click at [355, 113] on p "Edit" at bounding box center [351, 112] width 16 height 13
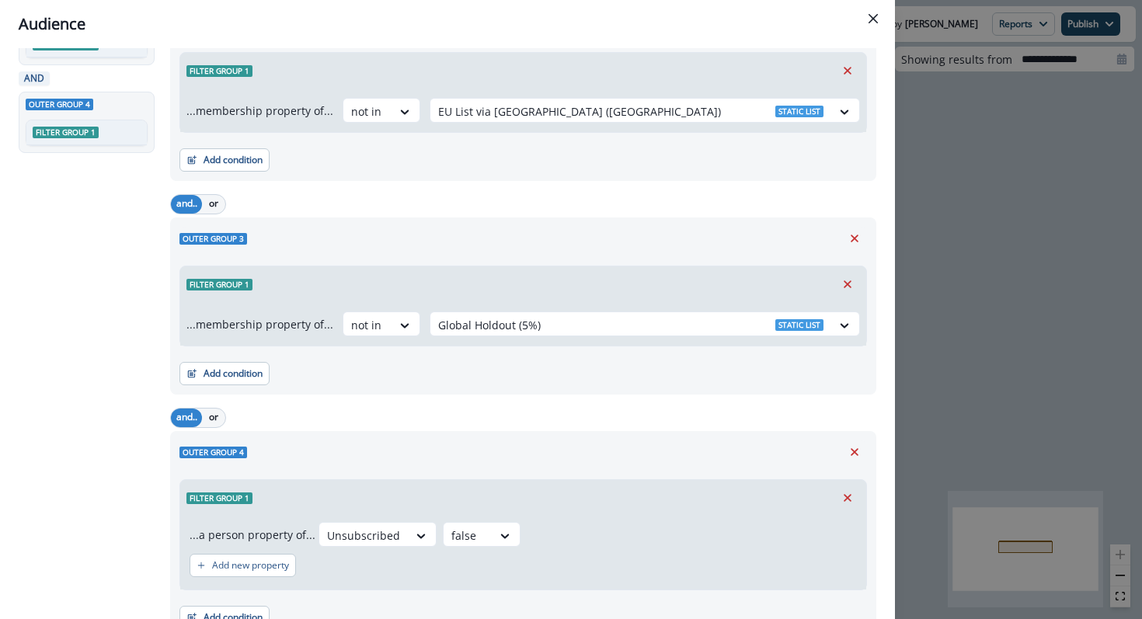
scroll to position [367, 0]
